Goal: Transaction & Acquisition: Purchase product/service

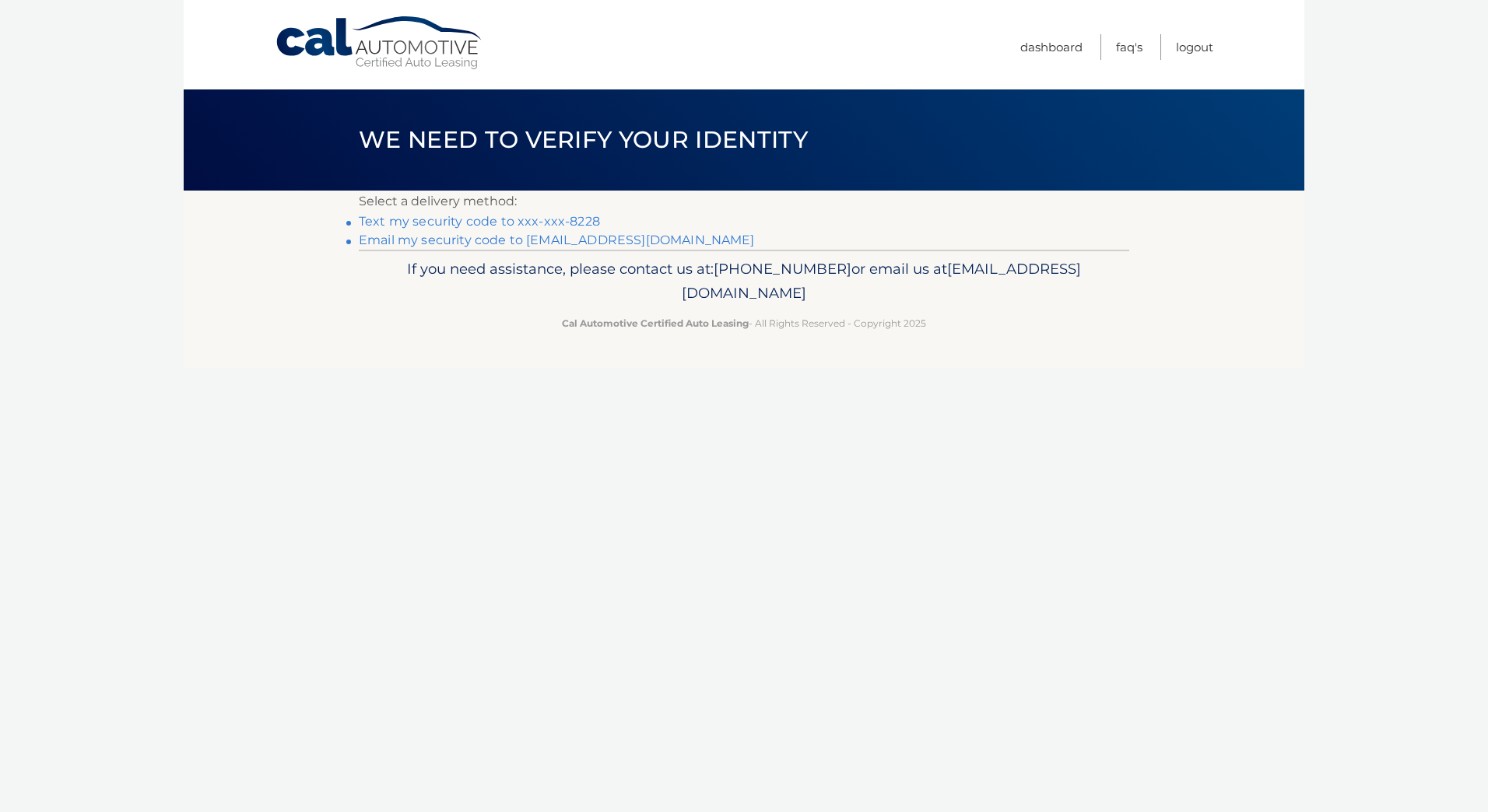
click at [495, 218] on link "Text my security code to xxx-xxx-8228" at bounding box center [478, 220] width 241 height 14
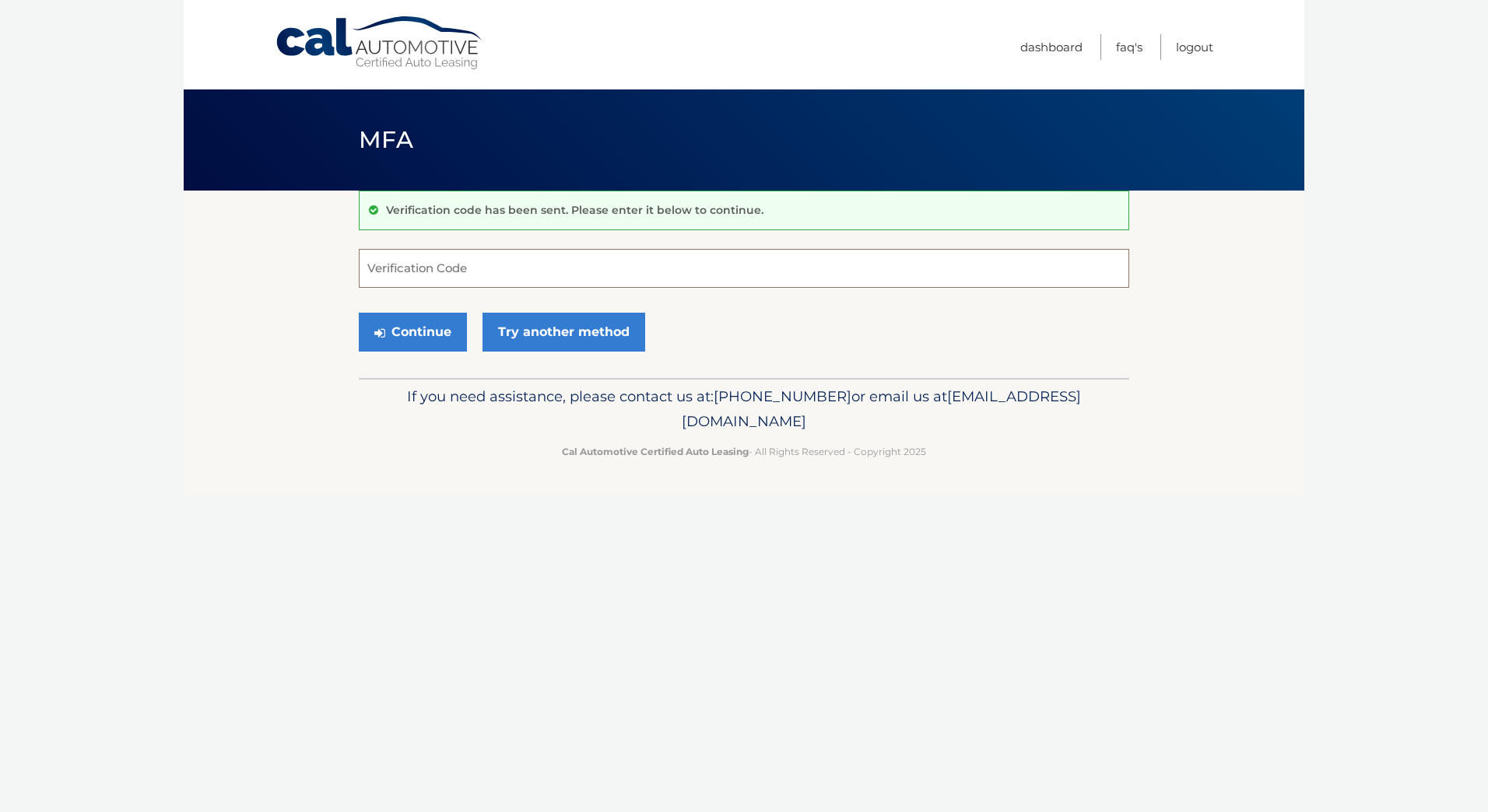
click at [483, 273] on input "Verification Code" at bounding box center [743, 269] width 770 height 39
type input "5"
type input "820349"
click at [433, 339] on button "Continue" at bounding box center [412, 332] width 108 height 39
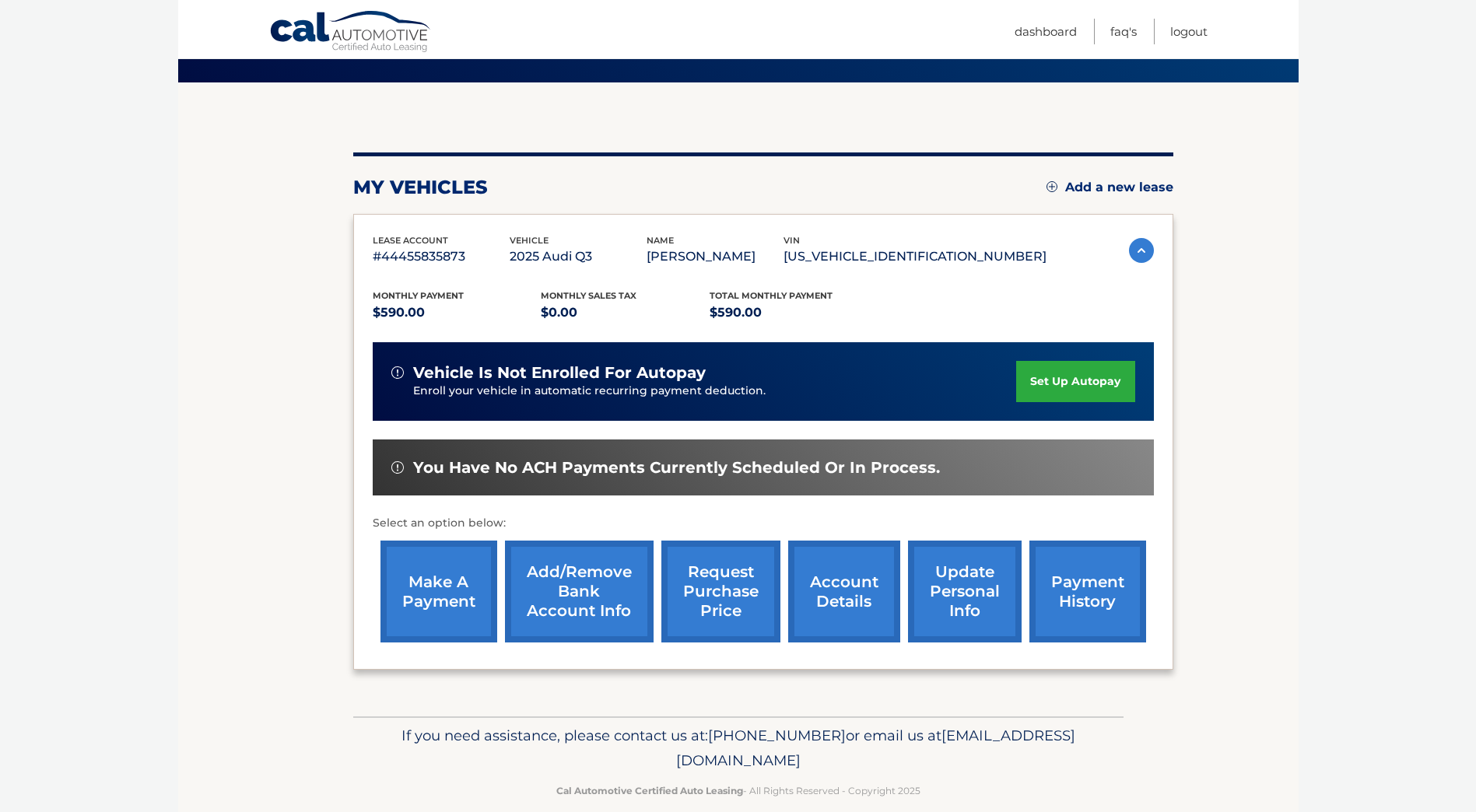
scroll to position [131, 0]
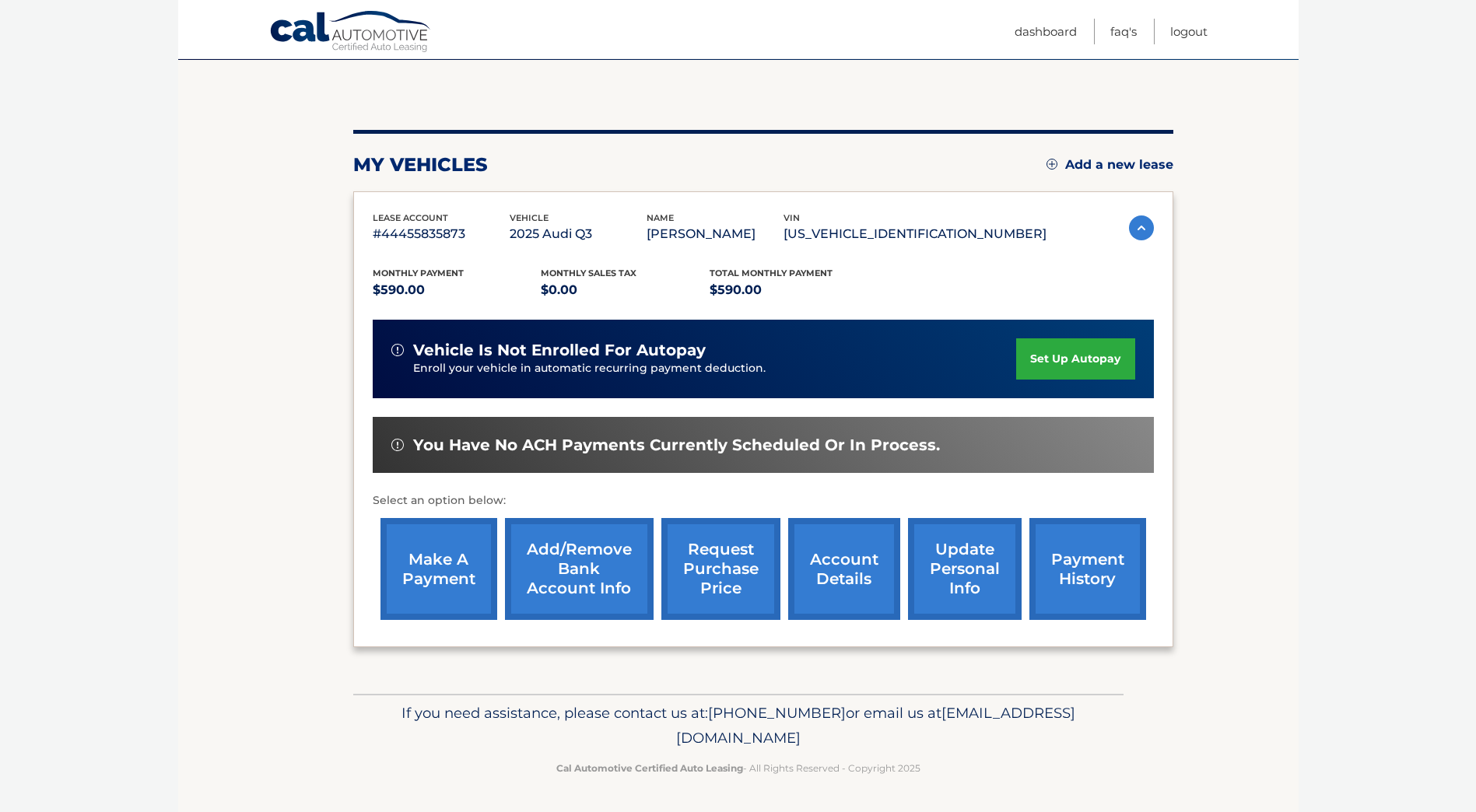
click at [434, 573] on link "make a payment" at bounding box center [438, 569] width 117 height 102
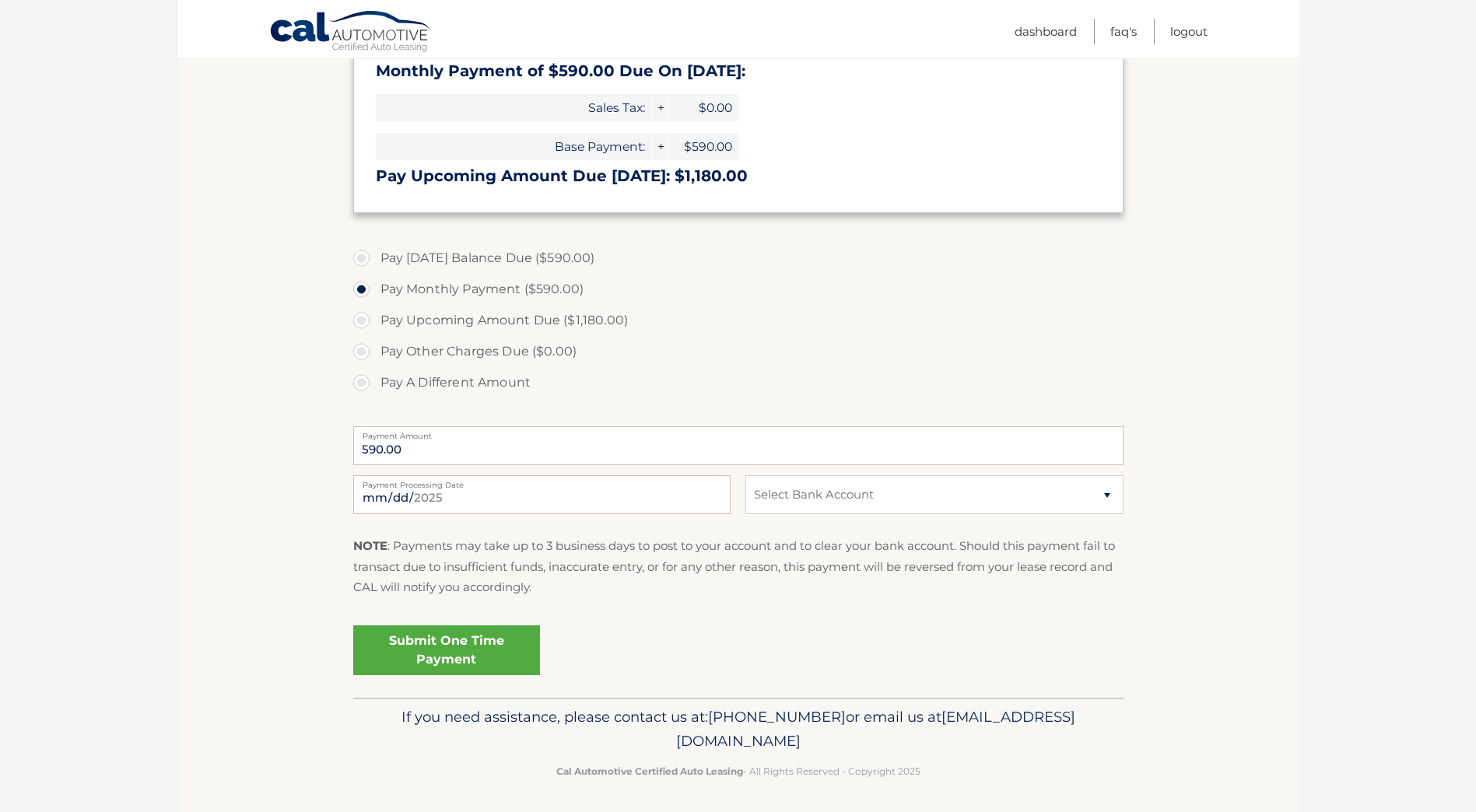
scroll to position [366, 0]
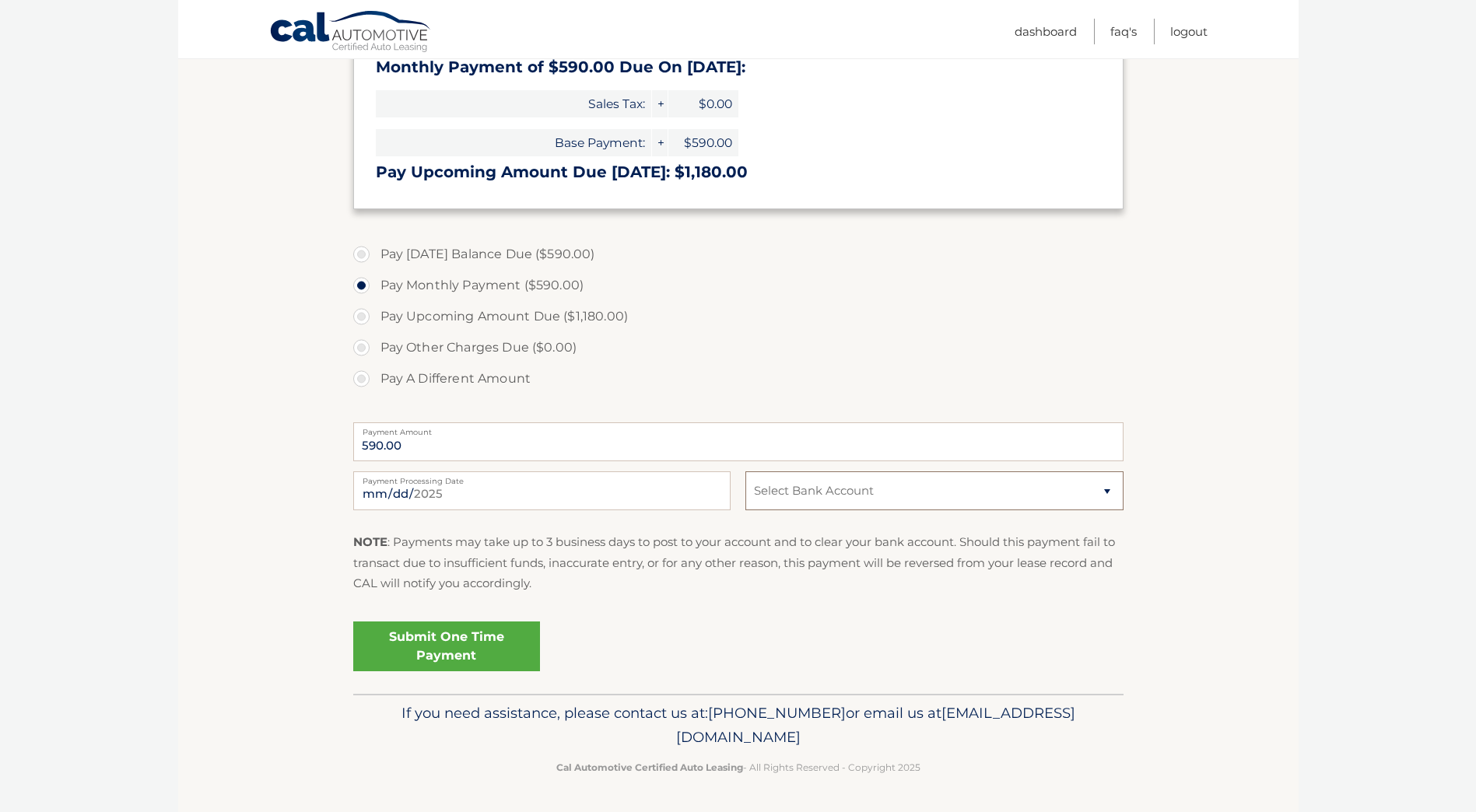
click at [783, 493] on select "Select Bank Account Checking CITIBANK N.A. *****9295 Checking CITIBANK N.A. ***…" at bounding box center [934, 491] width 377 height 39
select select "ZDc1OGZmOWItYTgxMi00MTViLWE3ZDUtMmE4MzRlNmEyMTQ3"
click at [746, 472] on select "Select Bank Account Checking CITIBANK N.A. *****9295 Checking CITIBANK N.A. ***…" at bounding box center [934, 491] width 377 height 39
click at [483, 648] on link "Submit One Time Payment" at bounding box center [446, 646] width 186 height 50
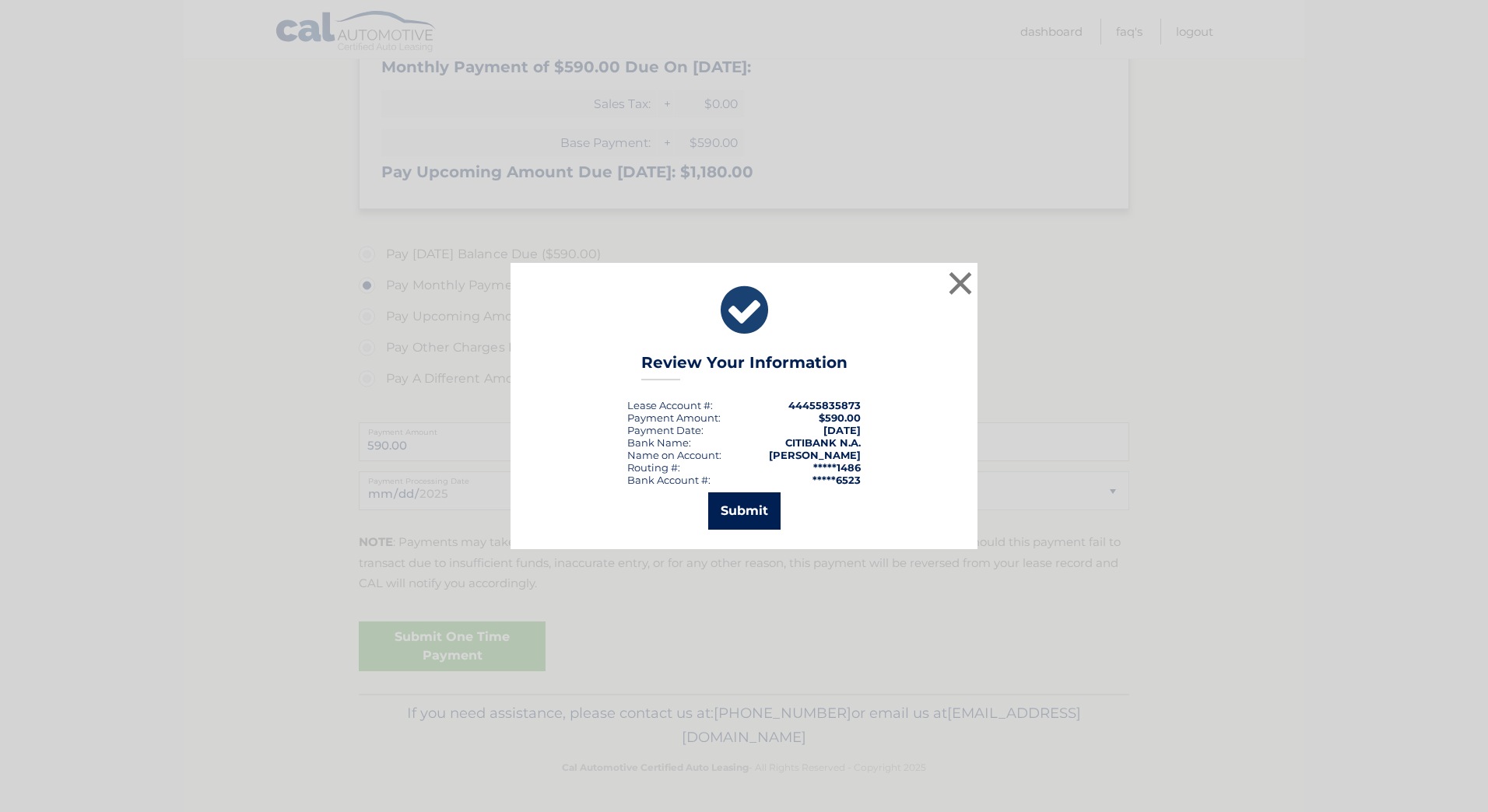
click at [758, 514] on button "Submit" at bounding box center [744, 512] width 72 height 37
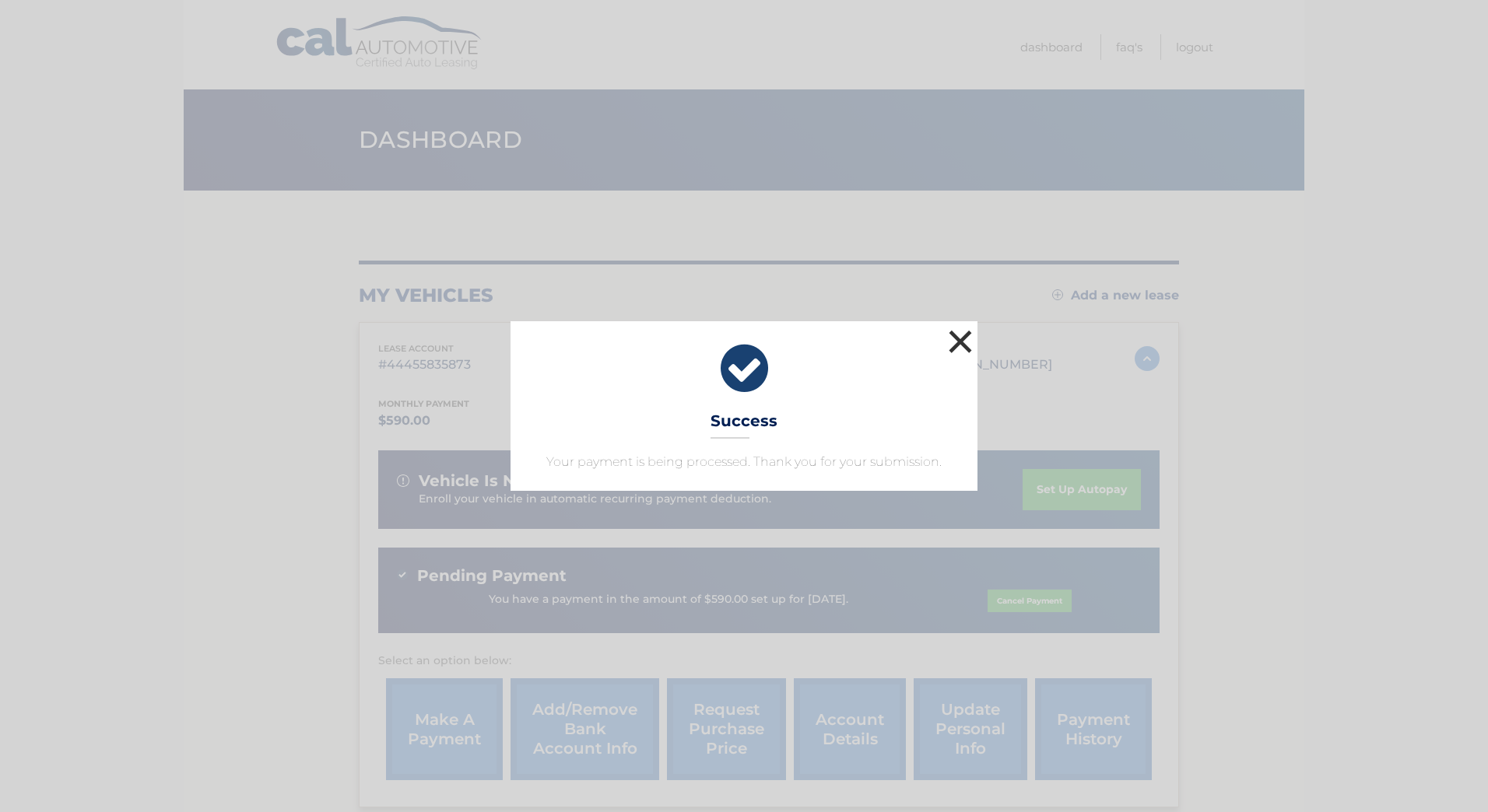
click at [955, 342] on button "×" at bounding box center [960, 341] width 31 height 31
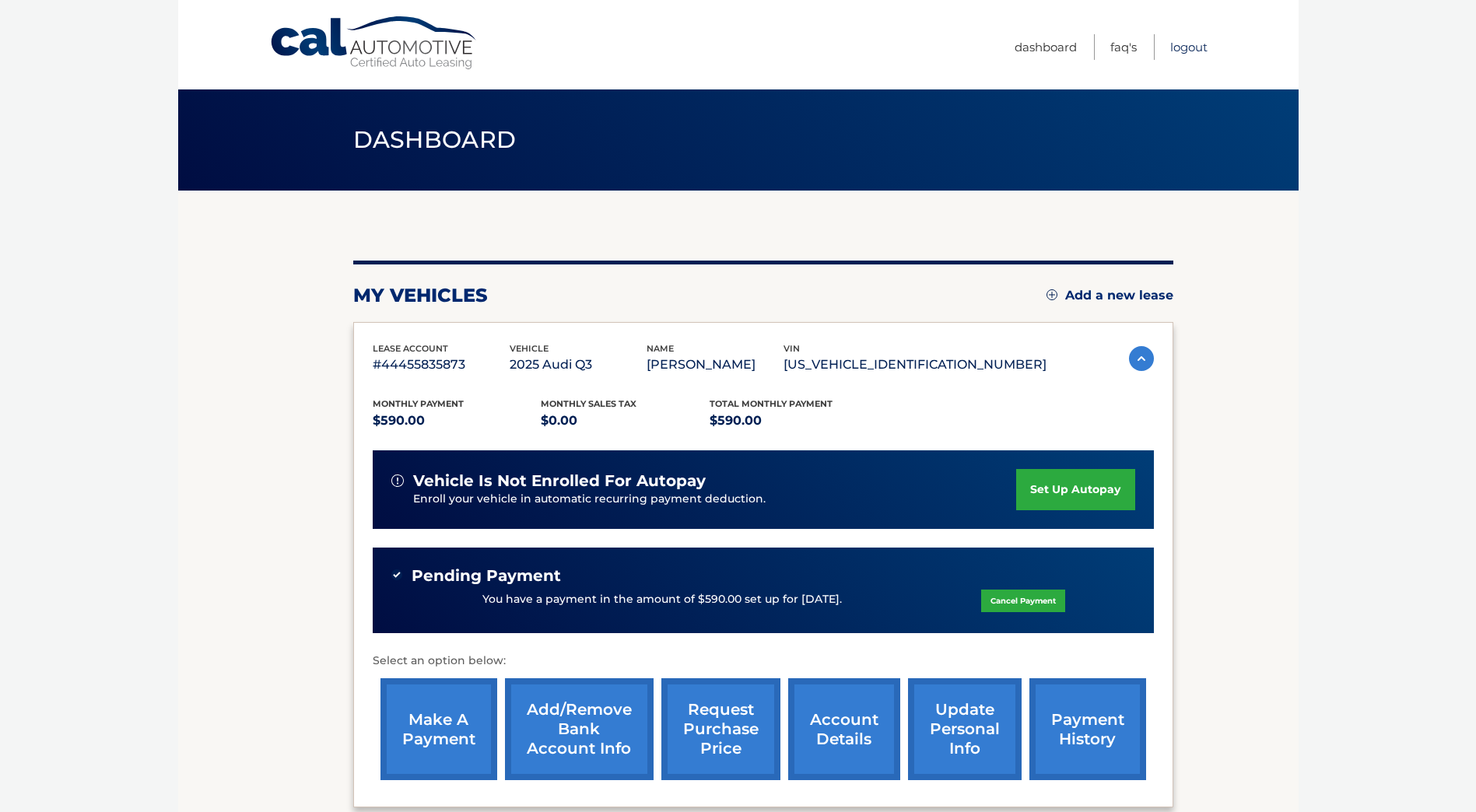
click at [1177, 38] on link "Logout" at bounding box center [1189, 47] width 37 height 26
